Goal: Navigation & Orientation: Go to known website

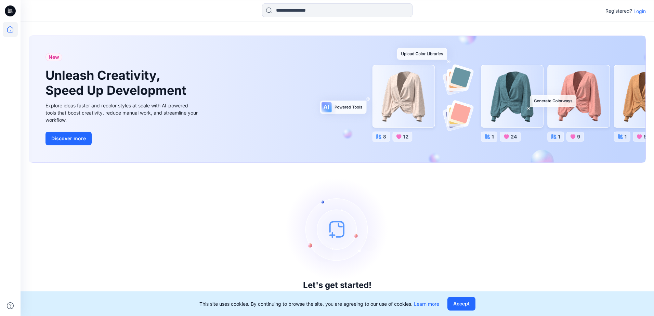
click at [638, 14] on p "Login" at bounding box center [640, 11] width 12 height 7
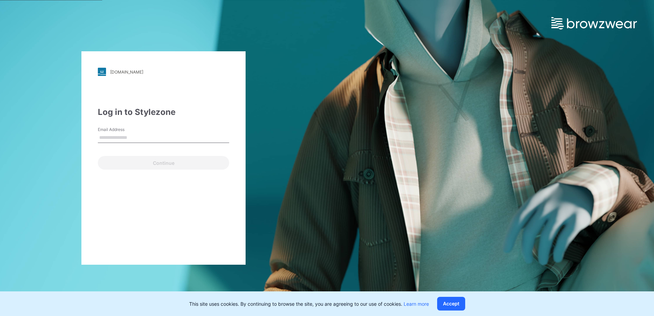
click at [117, 136] on input "Email Address" at bounding box center [163, 138] width 131 height 10
type input "**********"
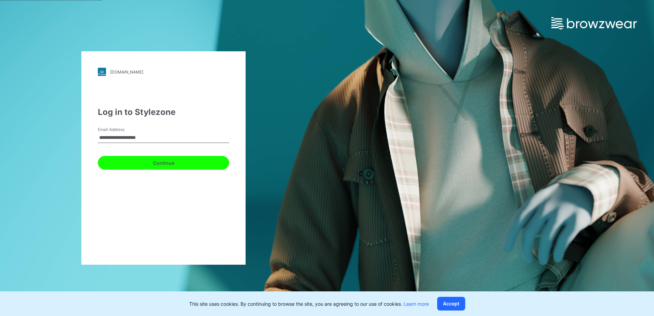
click at [138, 161] on button "Continue" at bounding box center [163, 163] width 131 height 14
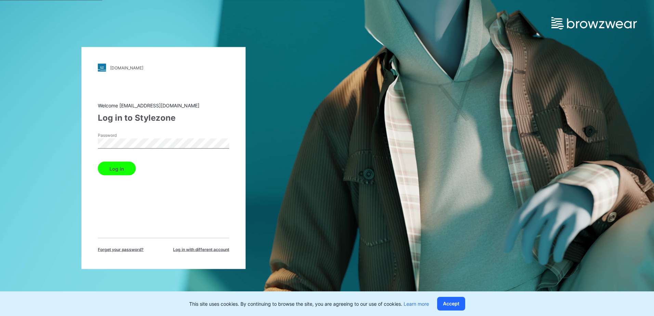
drag, startPoint x: 119, startPoint y: 170, endPoint x: 124, endPoint y: 168, distance: 5.2
click at [119, 171] on button "Log in" at bounding box center [117, 169] width 38 height 14
